Goal: Task Accomplishment & Management: Manage account settings

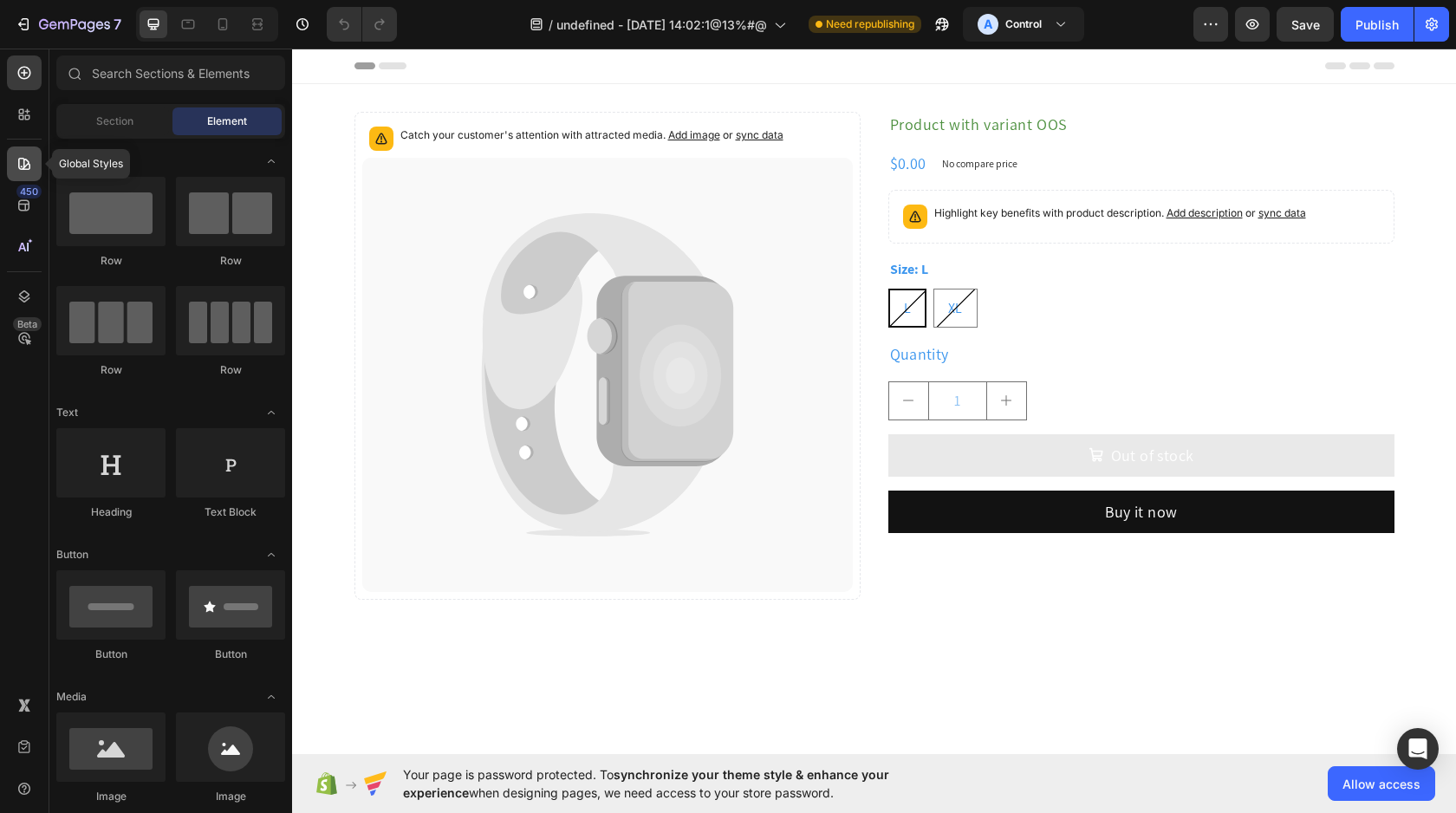
click at [26, 171] on icon at bounding box center [24, 164] width 18 height 18
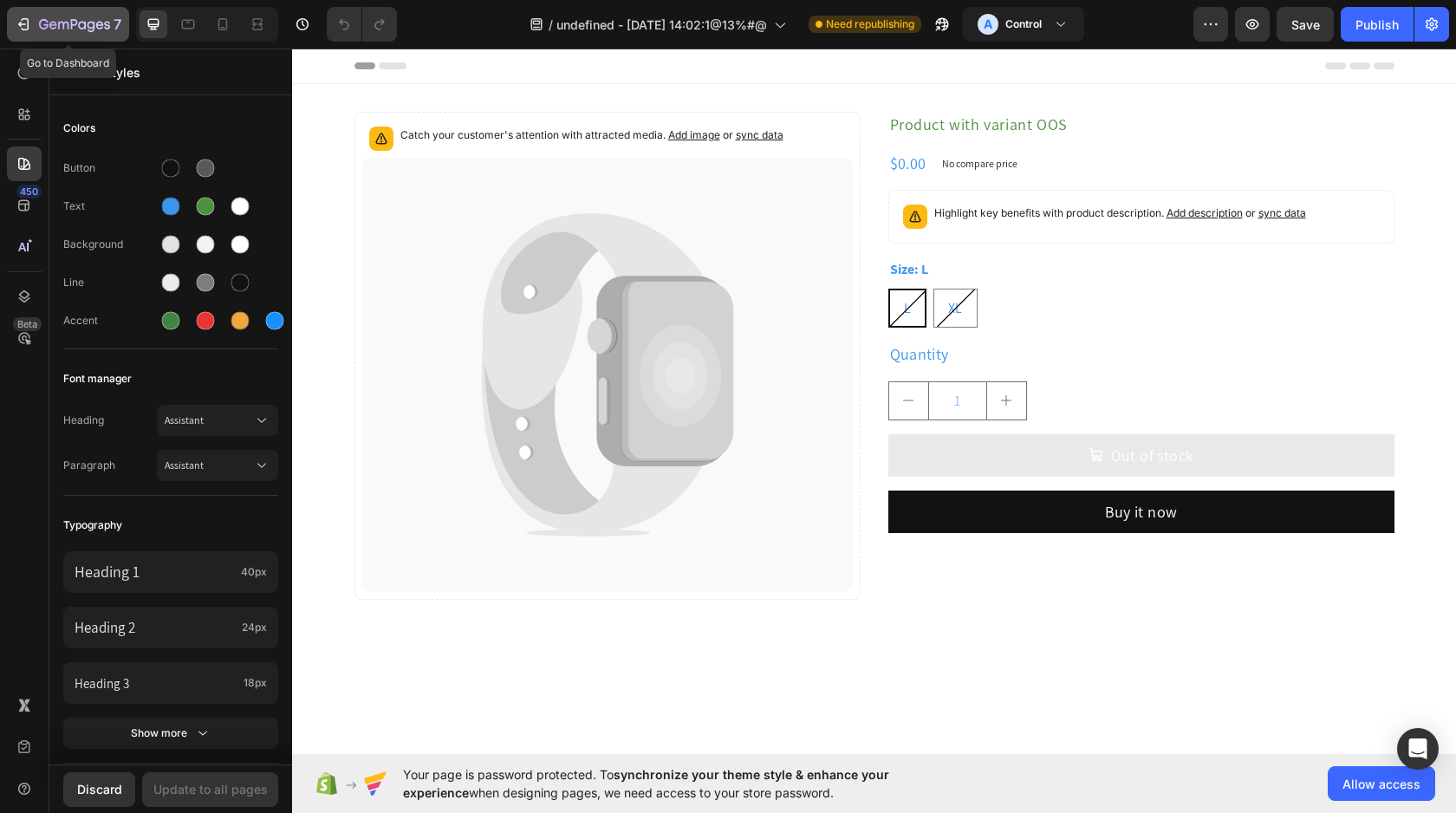
click at [79, 16] on div "7" at bounding box center [79, 24] width 82 height 21
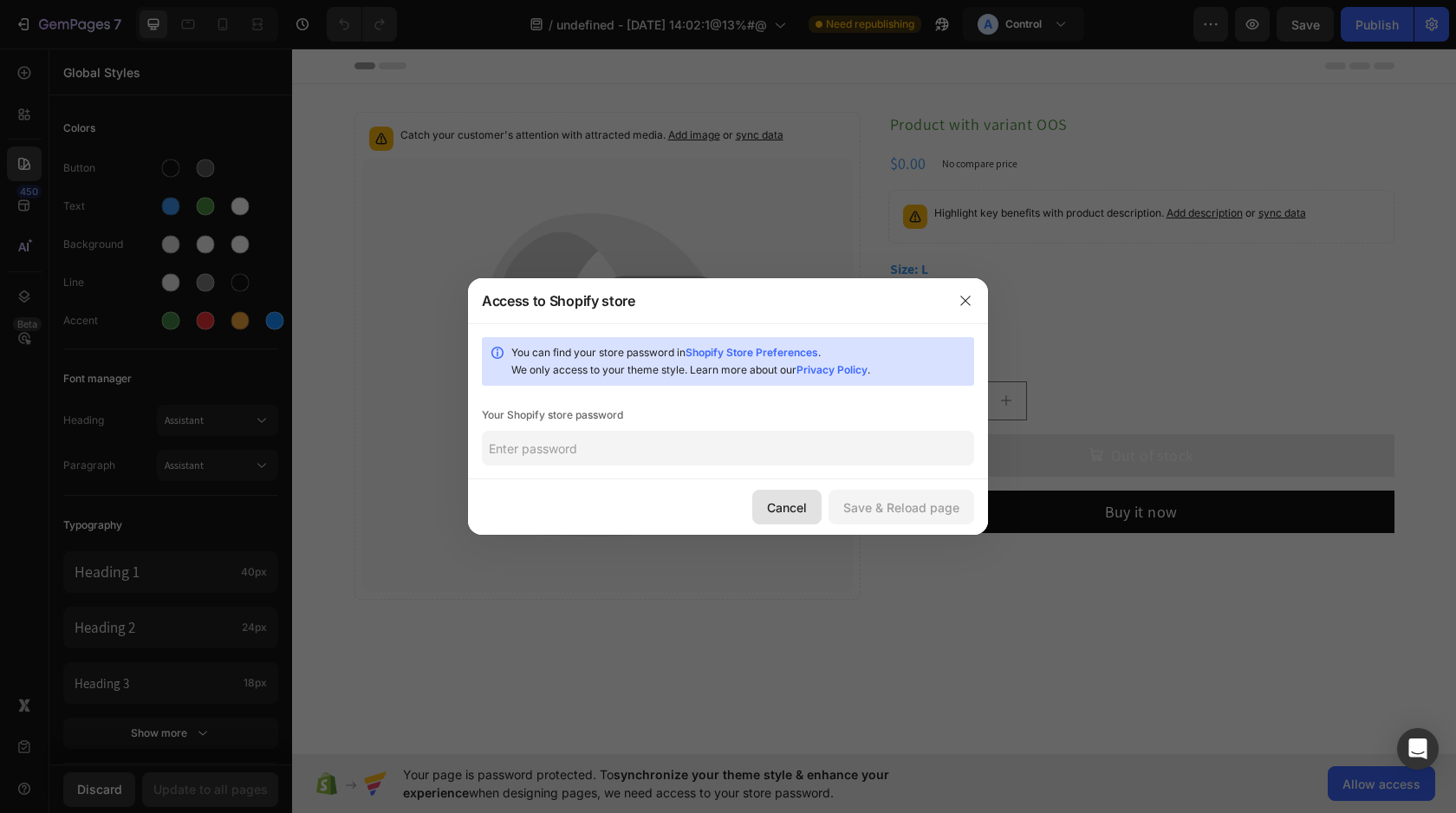
click at [810, 504] on button "Cancel" at bounding box center [786, 507] width 69 height 35
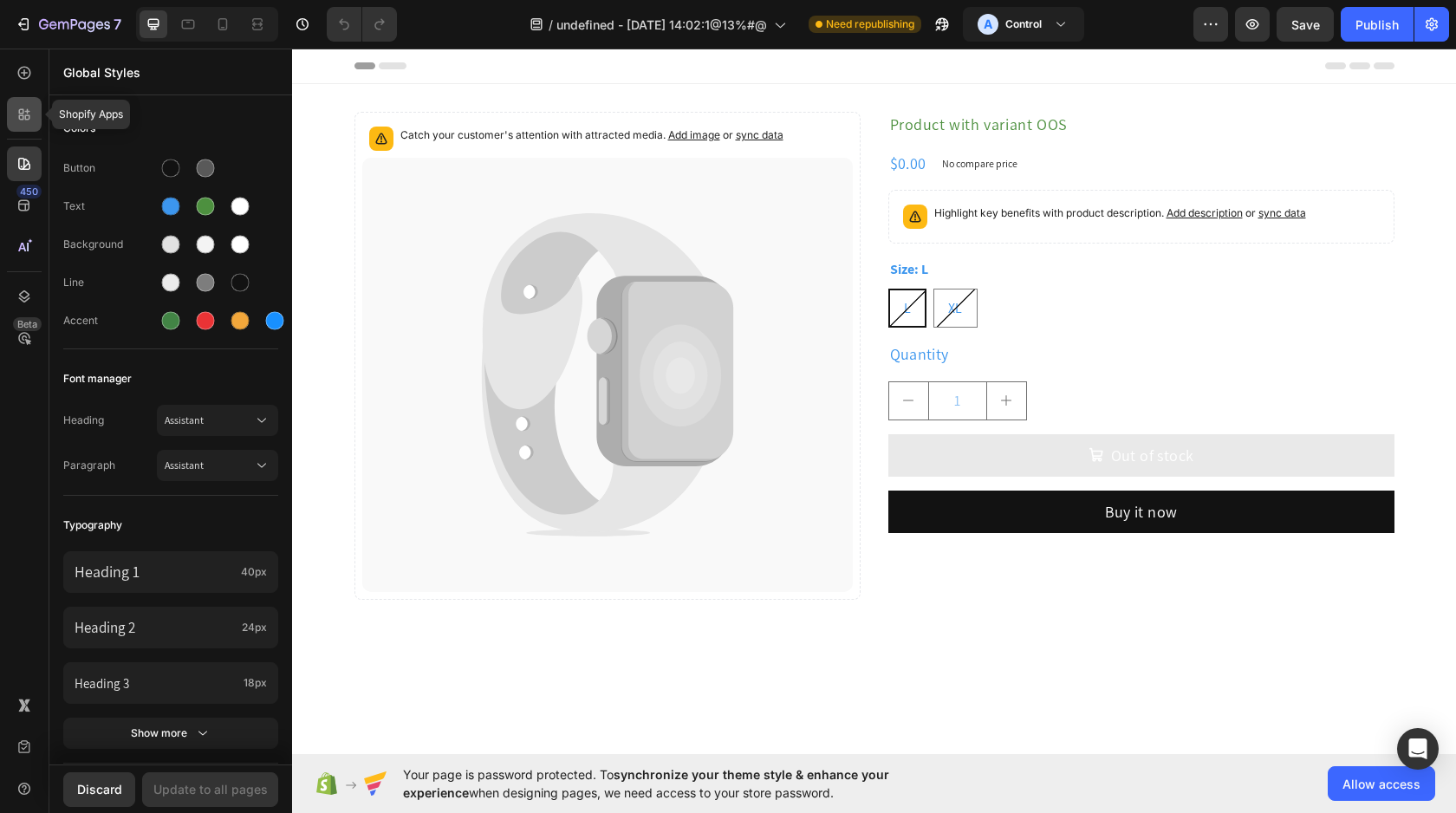
click at [22, 111] on icon at bounding box center [22, 112] width 6 height 6
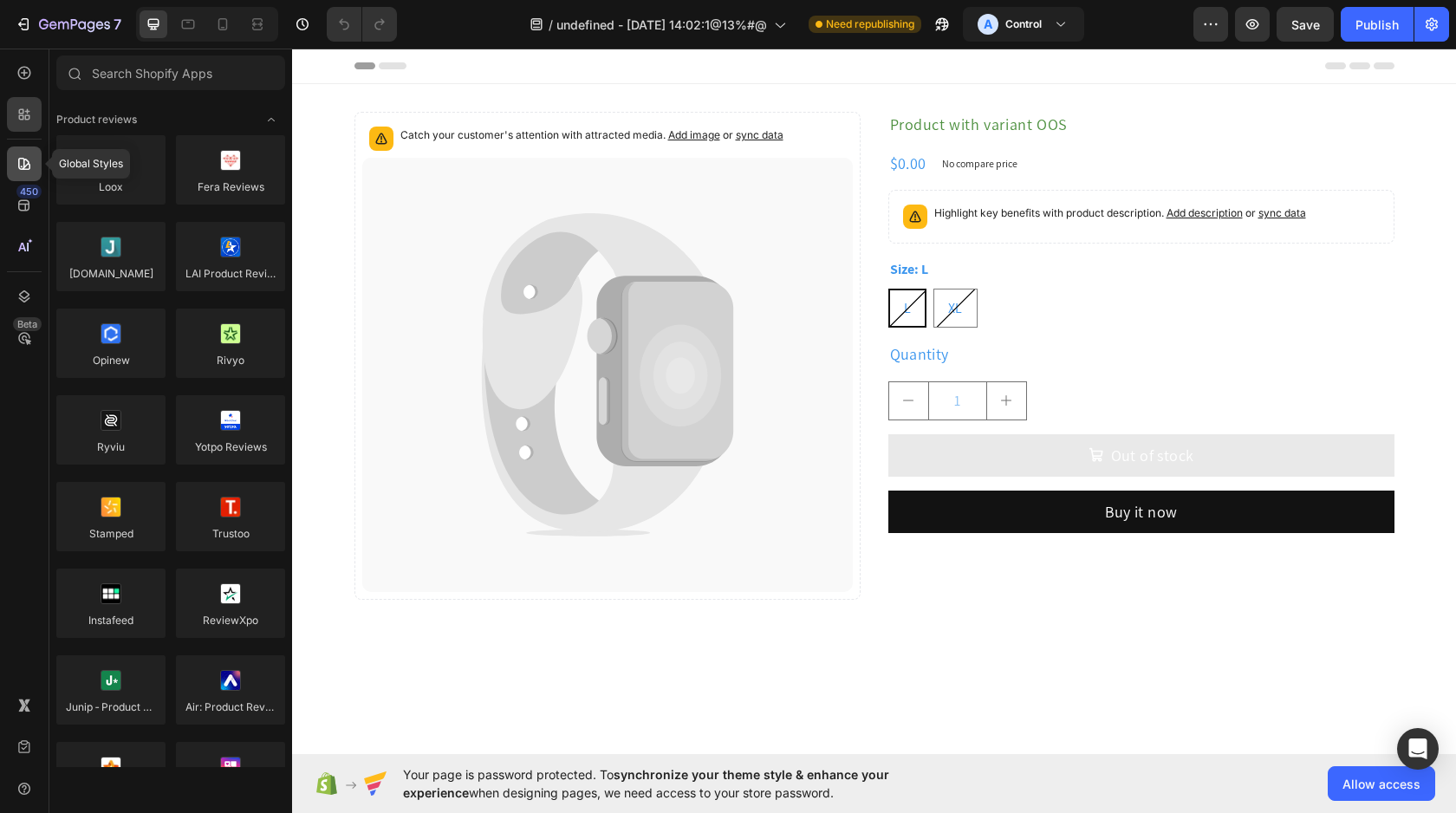
click at [22, 163] on icon at bounding box center [24, 164] width 18 height 18
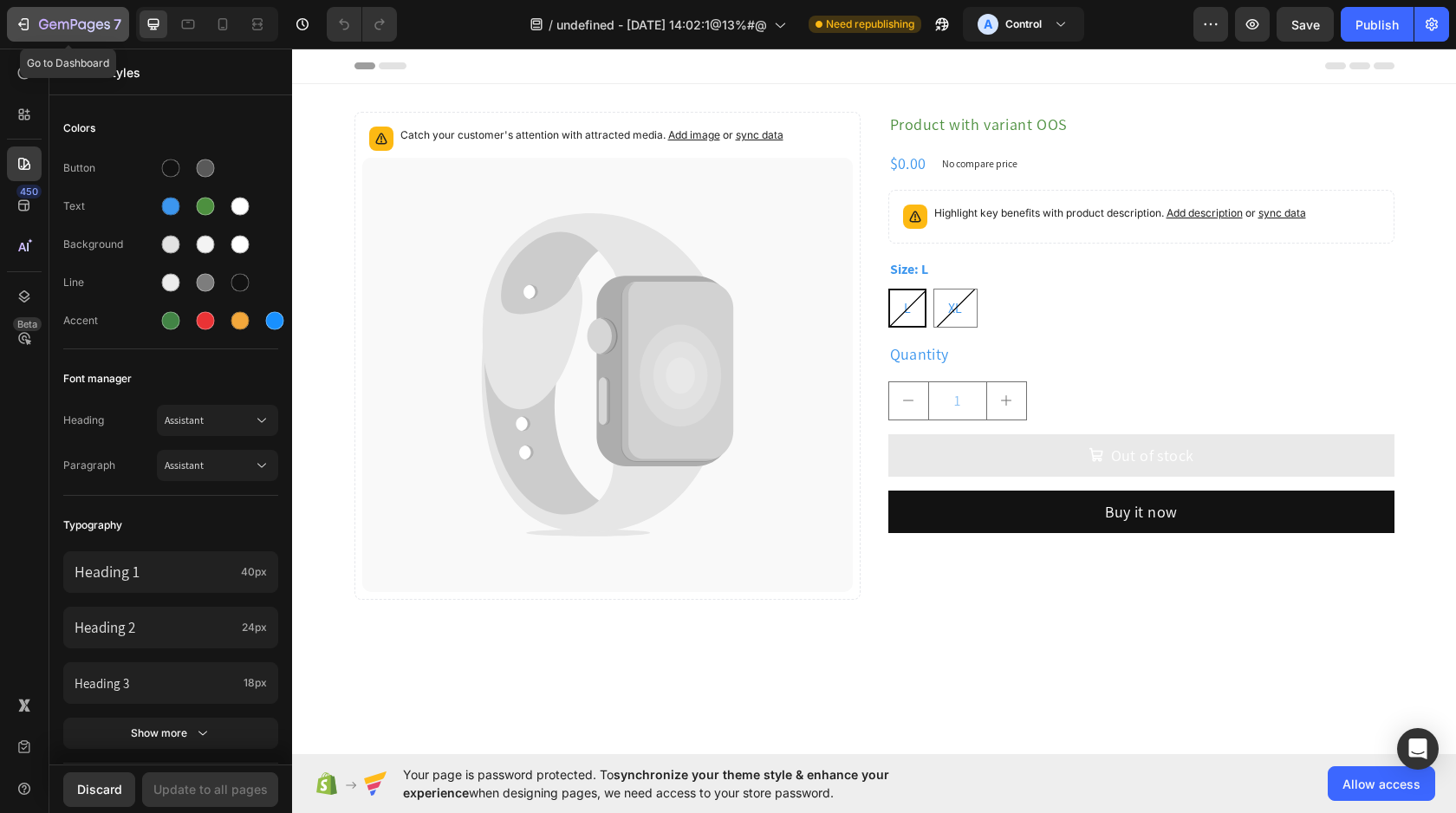
click at [35, 11] on button "7" at bounding box center [68, 25] width 122 height 35
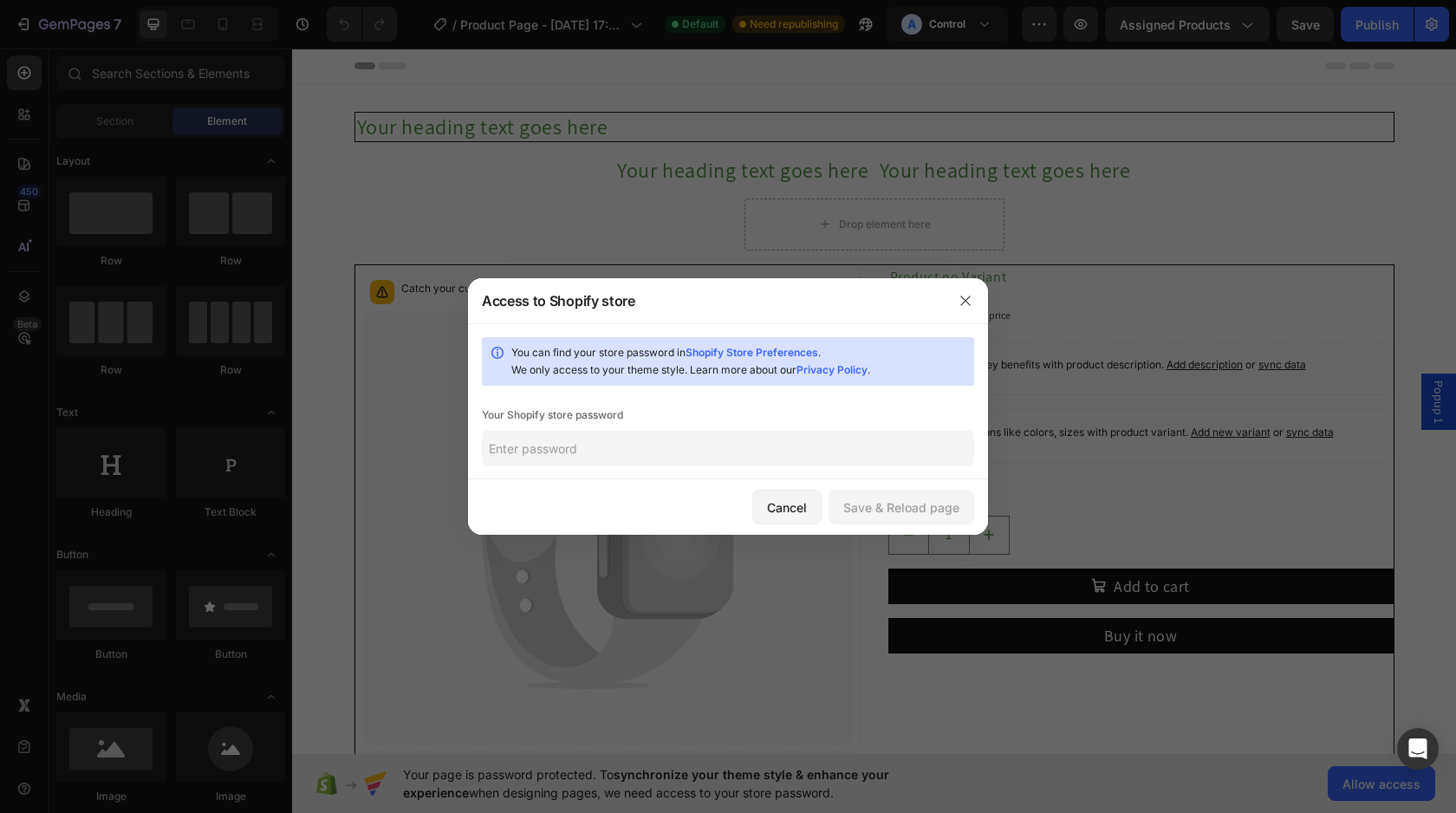
click at [753, 446] on input "text" at bounding box center [727, 448] width 492 height 35
click at [909, 508] on div "Save & Reload page" at bounding box center [902, 507] width 116 height 18
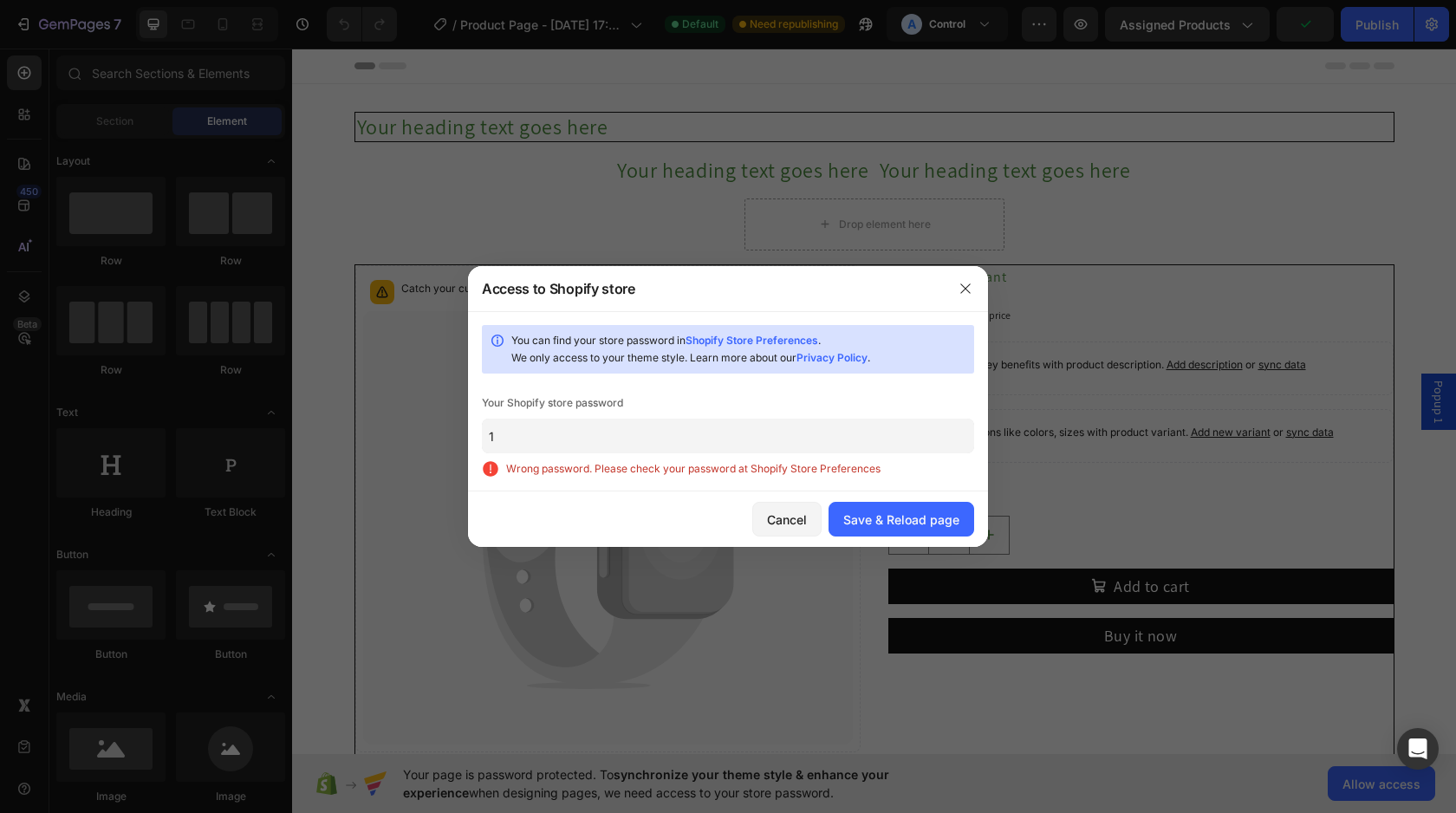
click at [844, 447] on input "1" at bounding box center [727, 436] width 492 height 35
click at [873, 511] on div "Save & Reload page" at bounding box center [902, 519] width 116 height 18
click at [719, 345] on link "Shopify Store Preferences" at bounding box center [751, 340] width 132 height 13
click at [656, 439] on input "1" at bounding box center [727, 436] width 492 height 35
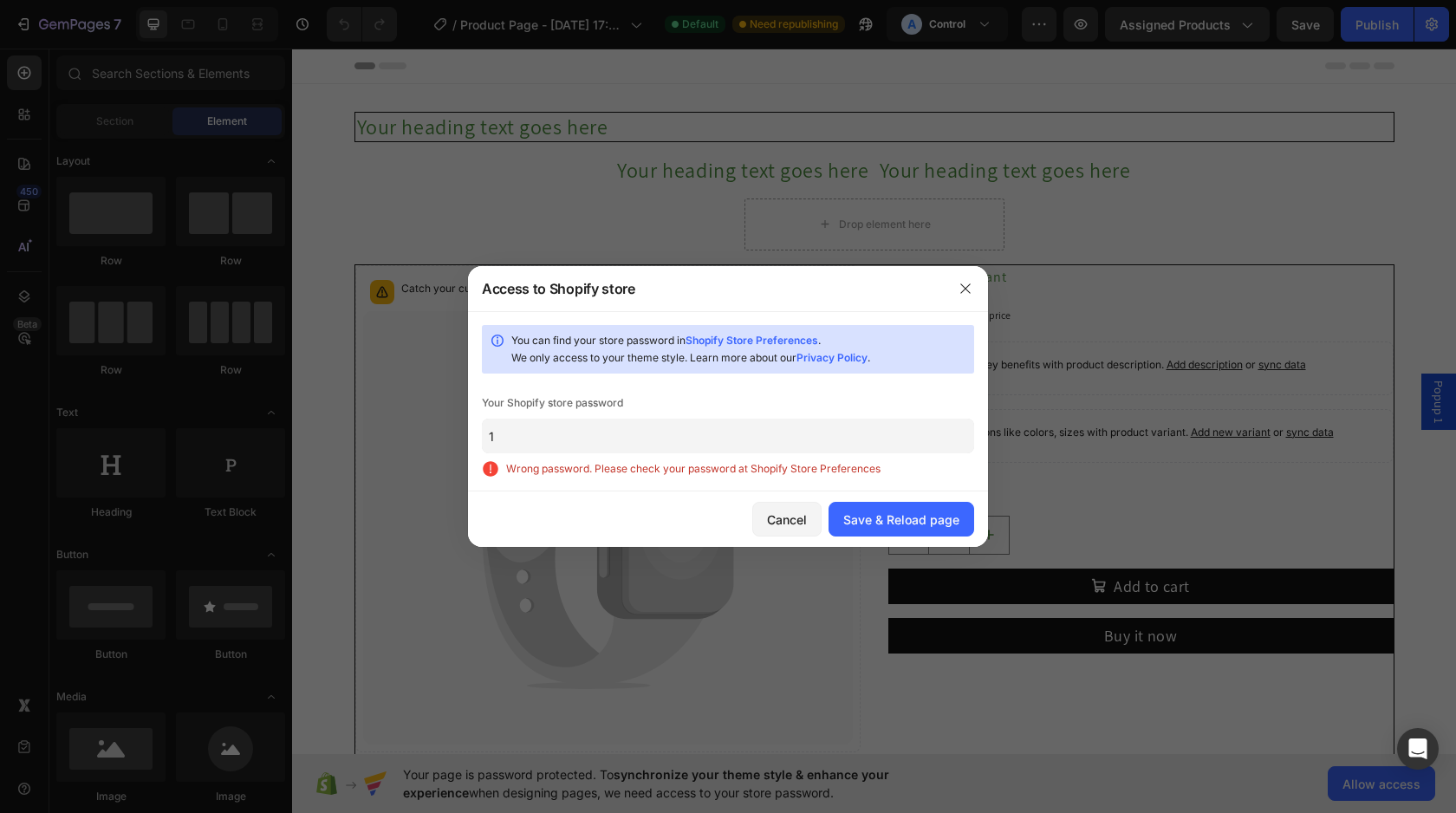
click at [655, 440] on input "1" at bounding box center [727, 436] width 492 height 35
click at [928, 522] on div "Save & Reload page" at bounding box center [902, 519] width 116 height 18
click at [928, 521] on div "Save & Reload page" at bounding box center [902, 519] width 116 height 18
click at [600, 439] on input "1" at bounding box center [727, 436] width 492 height 35
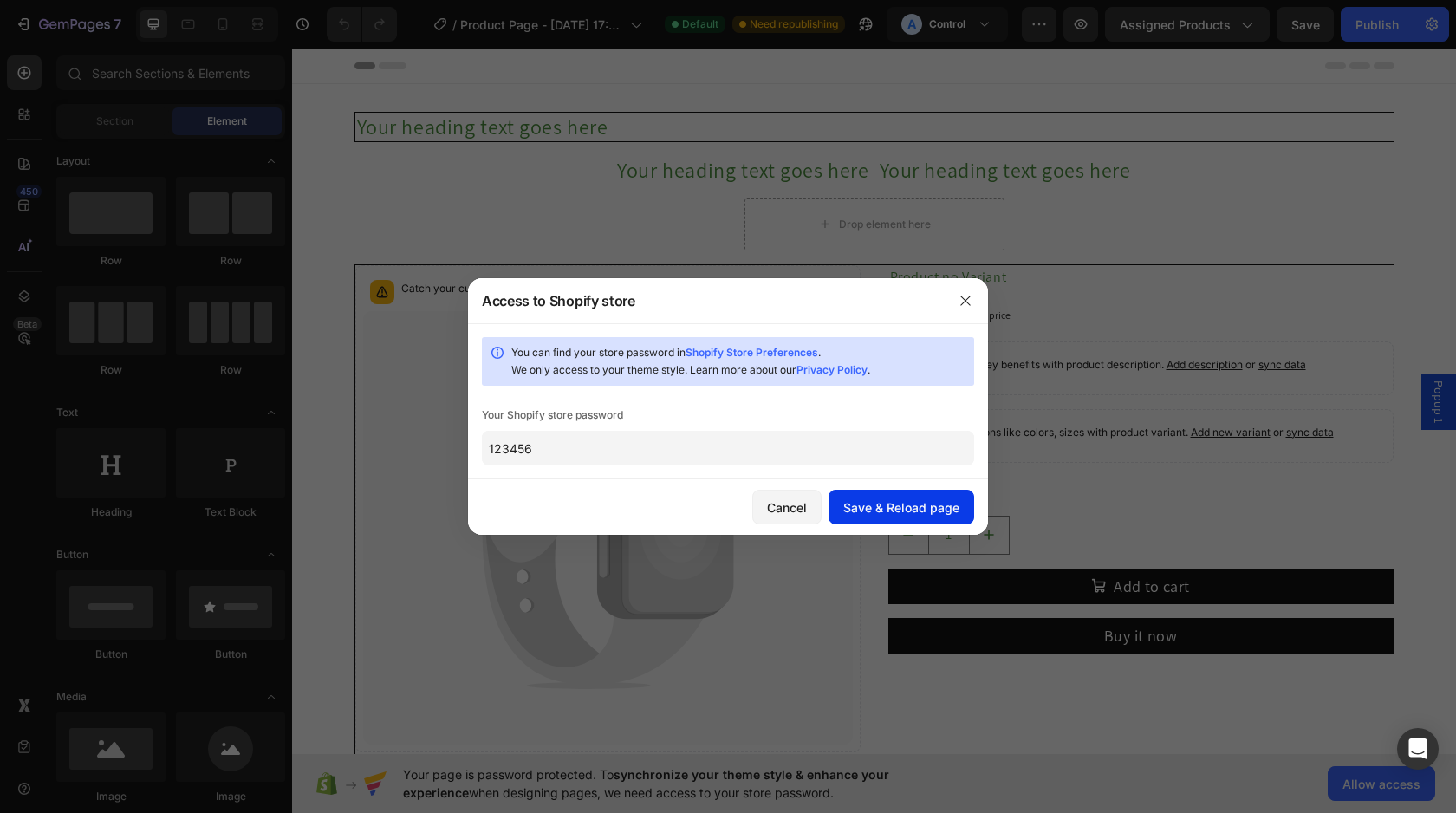
click at [932, 515] on div "Save & Reload page" at bounding box center [902, 507] width 116 height 18
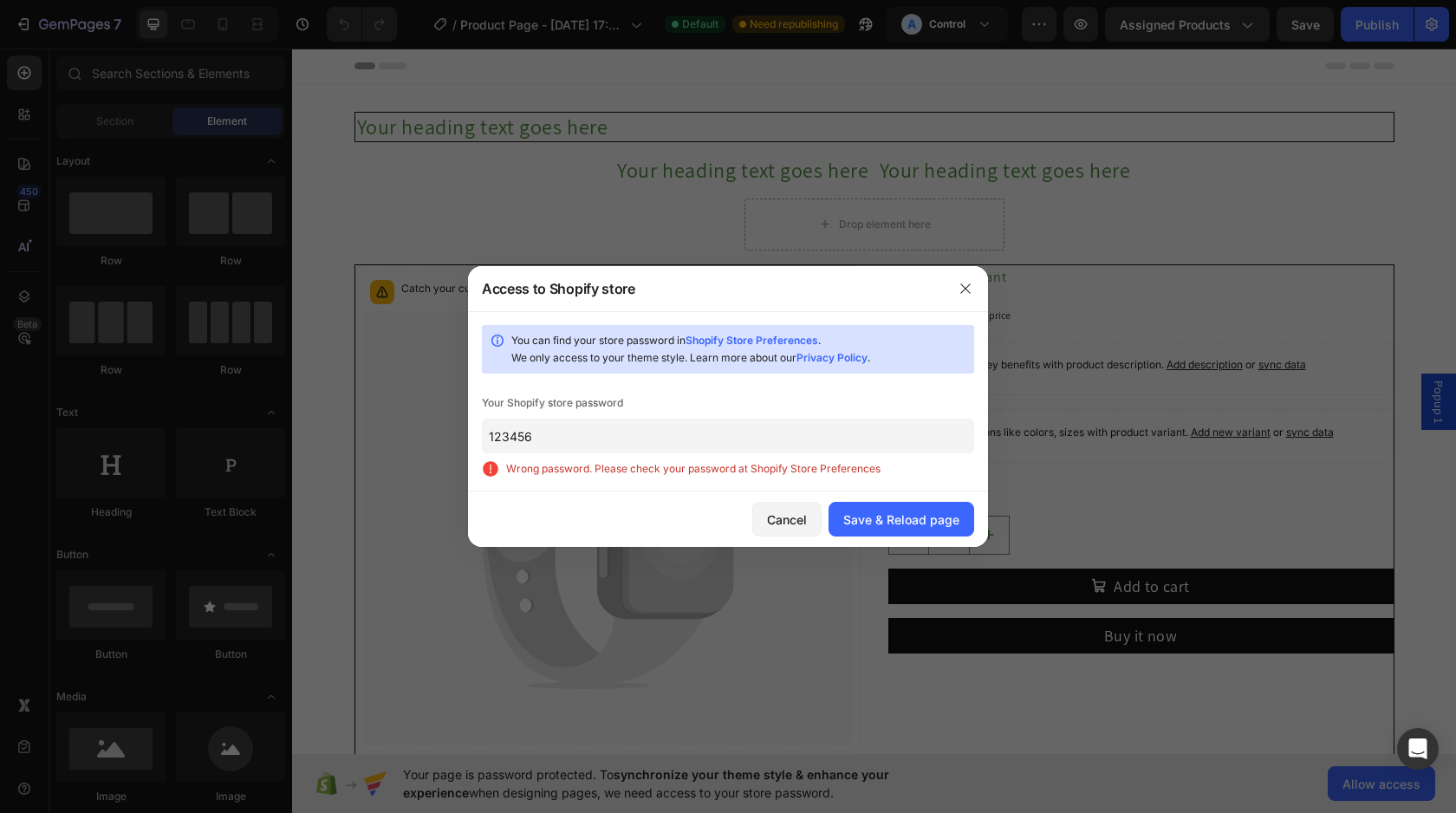
click at [783, 431] on input "123456" at bounding box center [727, 436] width 492 height 35
click at [783, 430] on input "123456" at bounding box center [727, 436] width 492 height 35
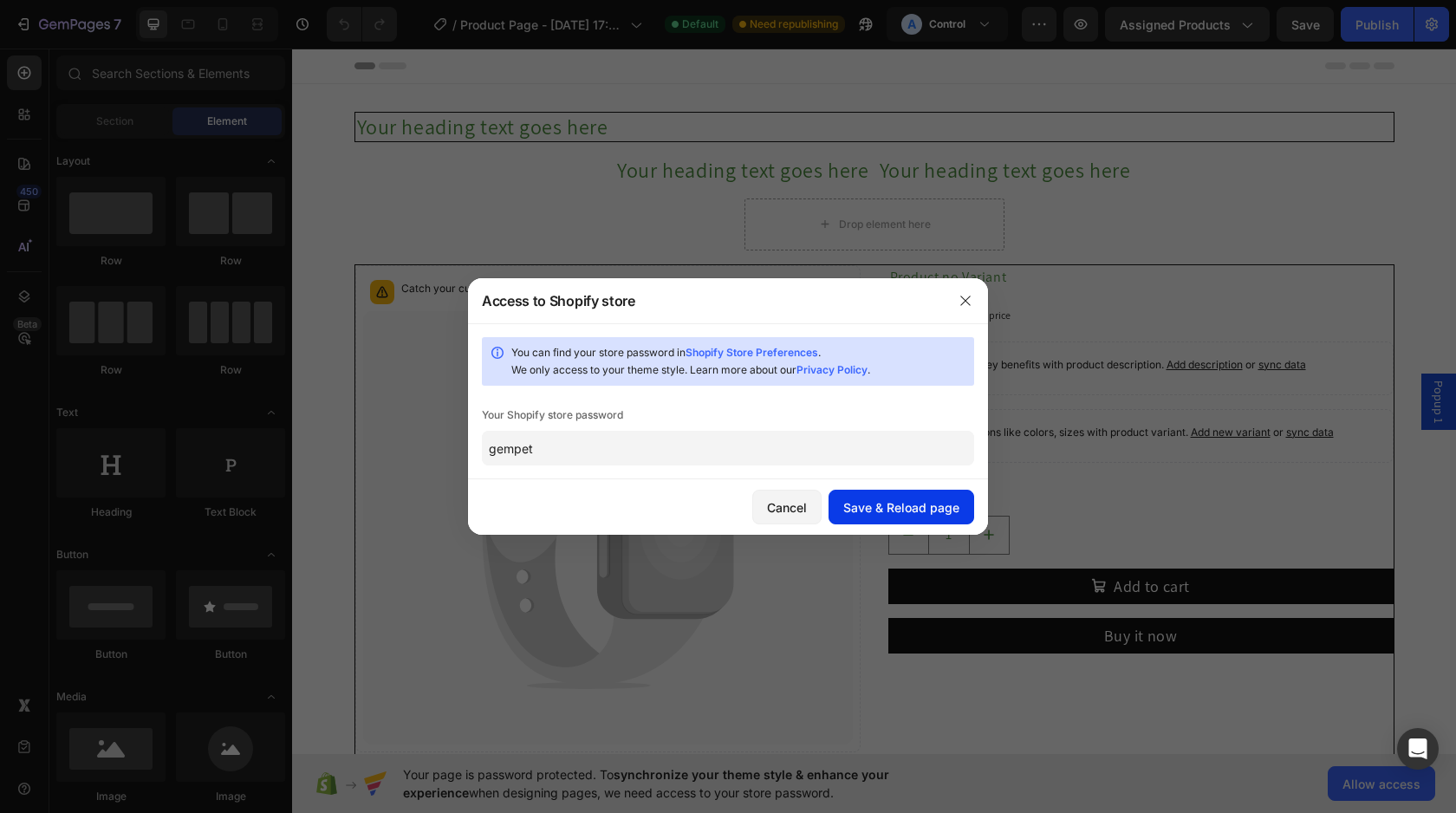
click at [945, 491] on button "Save & Reload page" at bounding box center [902, 507] width 146 height 35
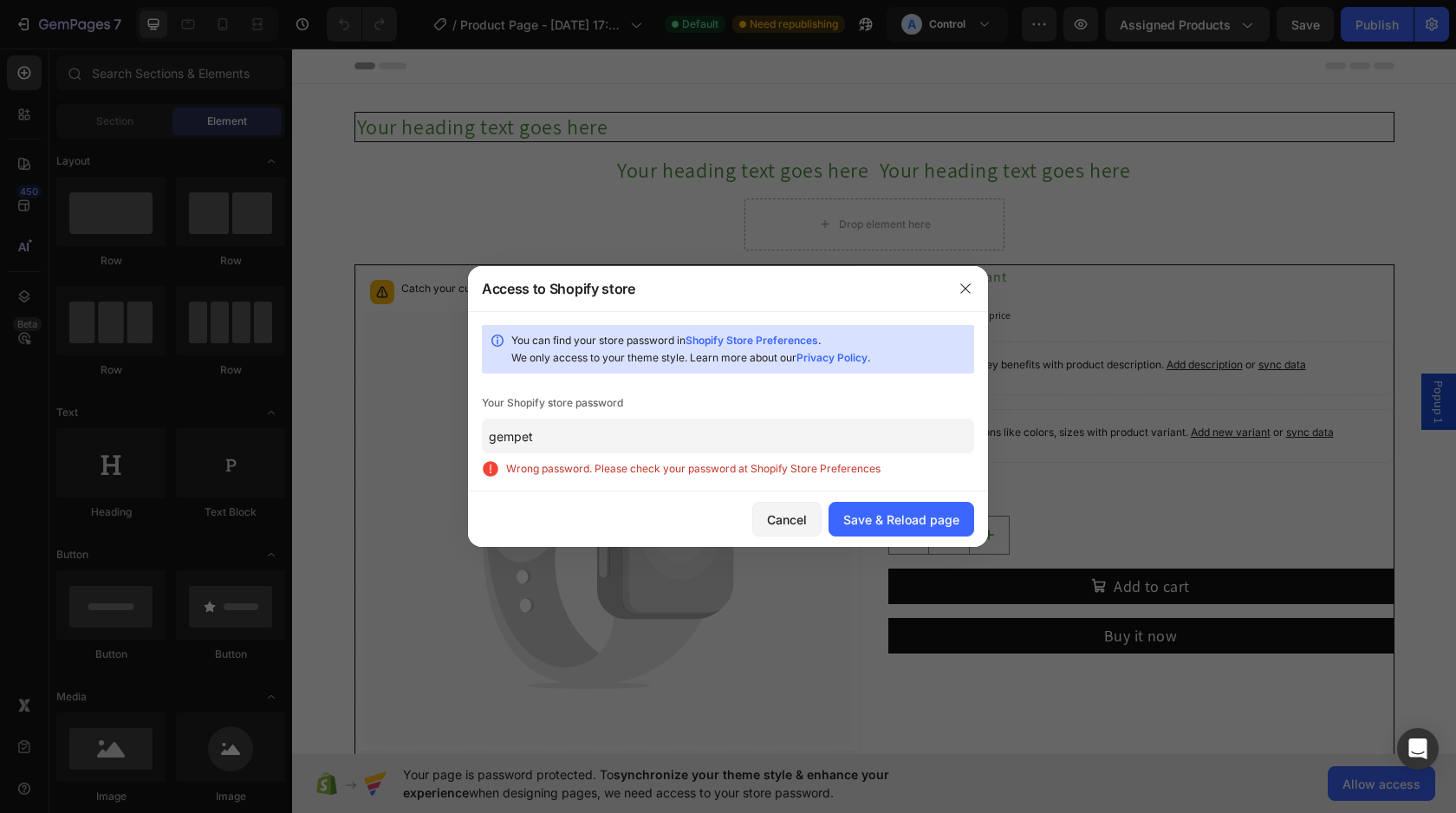
click at [729, 448] on input "gempet" at bounding box center [727, 436] width 492 height 35
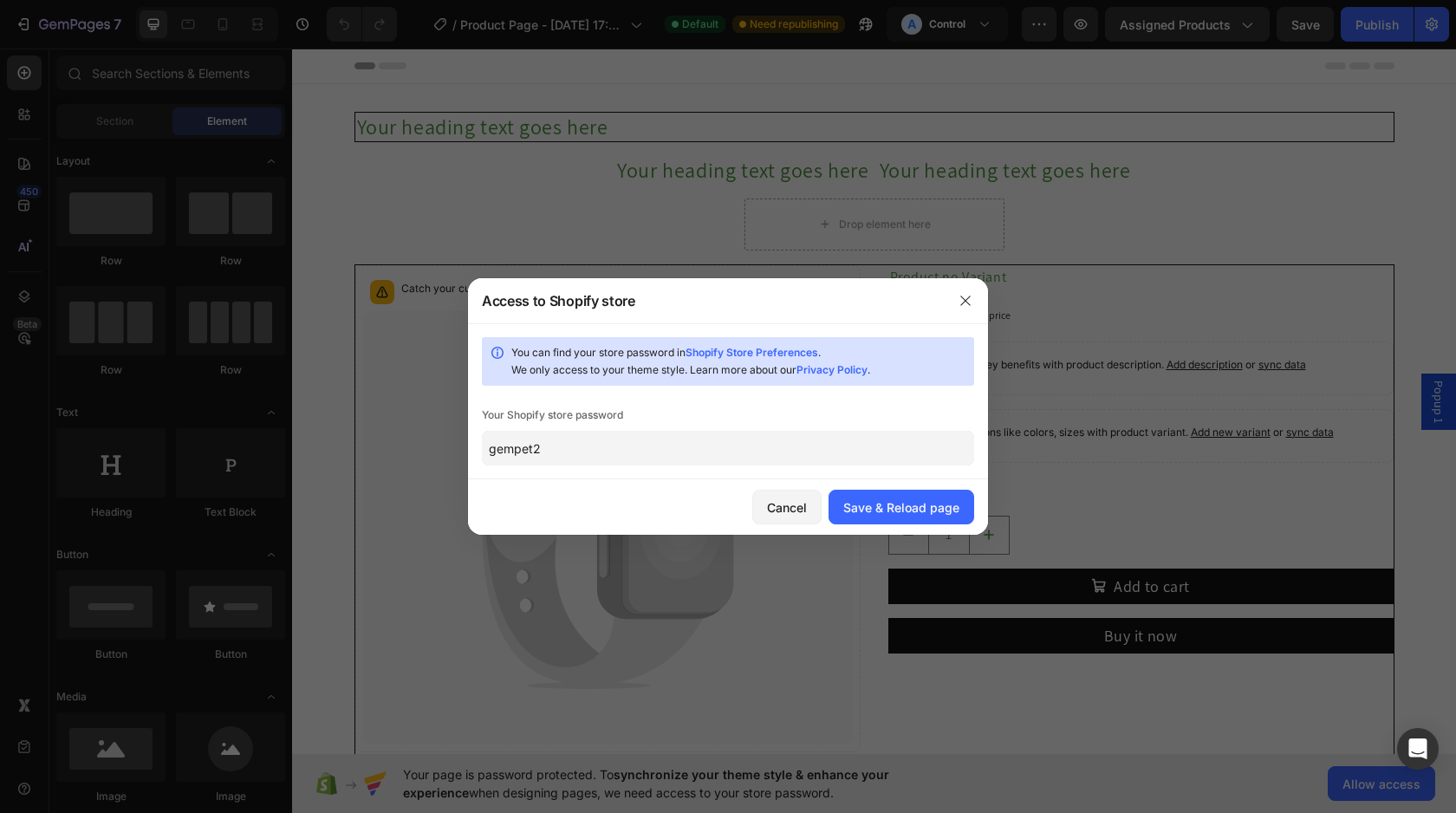
type input "gempet2"
click at [930, 491] on button "Save & Reload page" at bounding box center [902, 507] width 146 height 35
